Goal: Navigation & Orientation: Find specific page/section

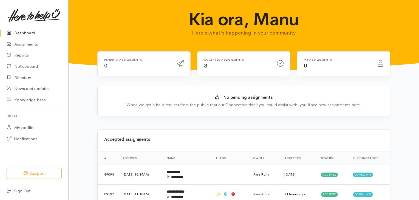
scroll to position [16, 0]
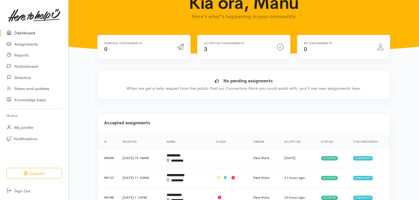
click at [31, 32] on link "Dashboard" at bounding box center [34, 32] width 68 height 11
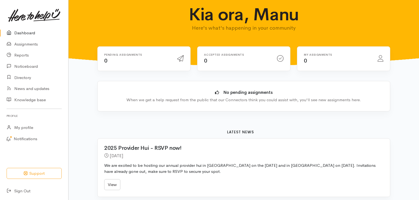
scroll to position [2, 0]
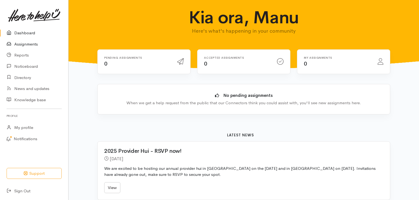
click at [30, 45] on link "Assignments" at bounding box center [34, 44] width 68 height 11
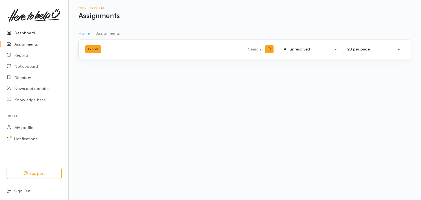
click at [31, 32] on link "Dashboard" at bounding box center [34, 32] width 68 height 11
